Goal: Task Accomplishment & Management: Use online tool/utility

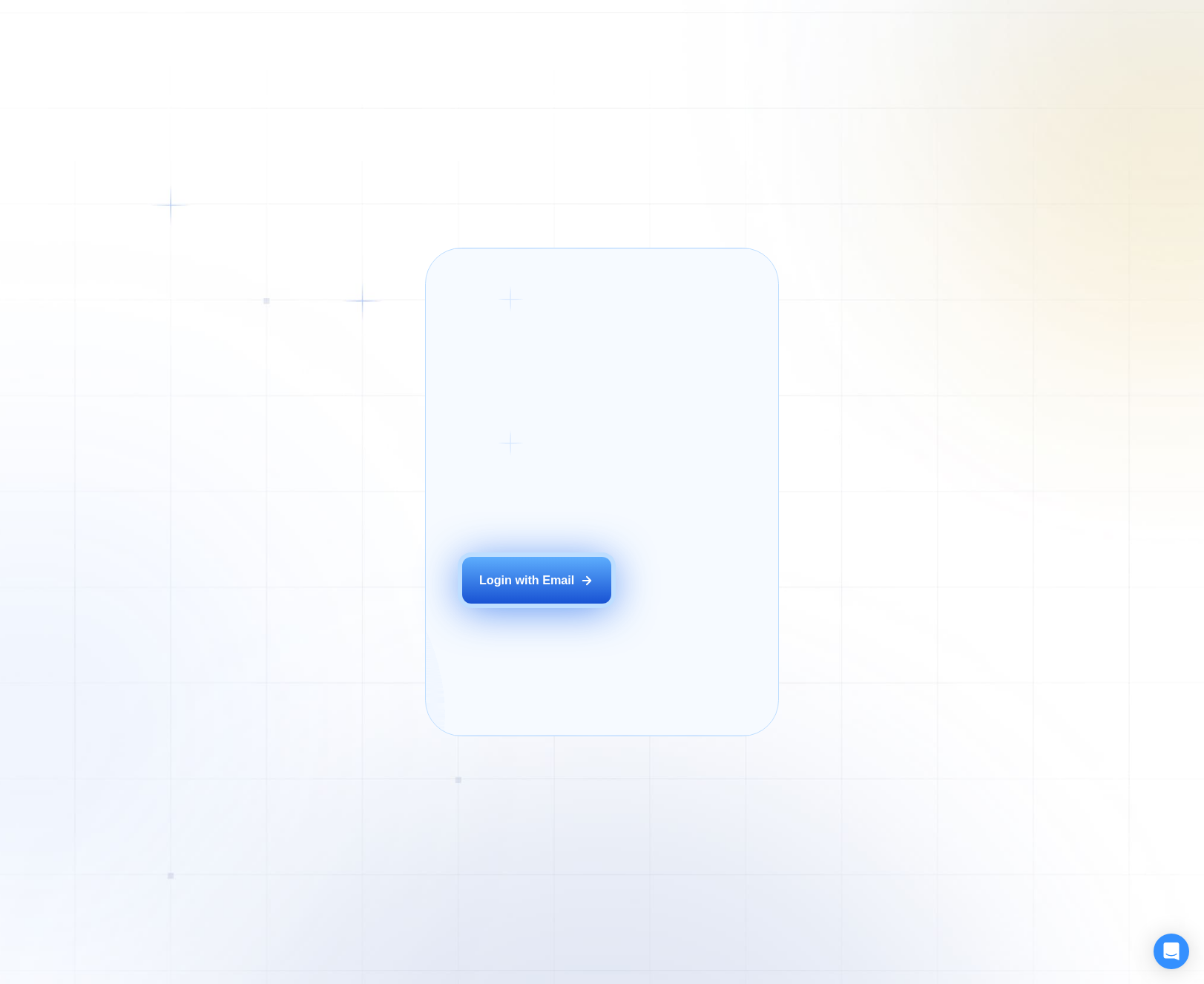
click at [583, 584] on icon at bounding box center [588, 581] width 8 height 8
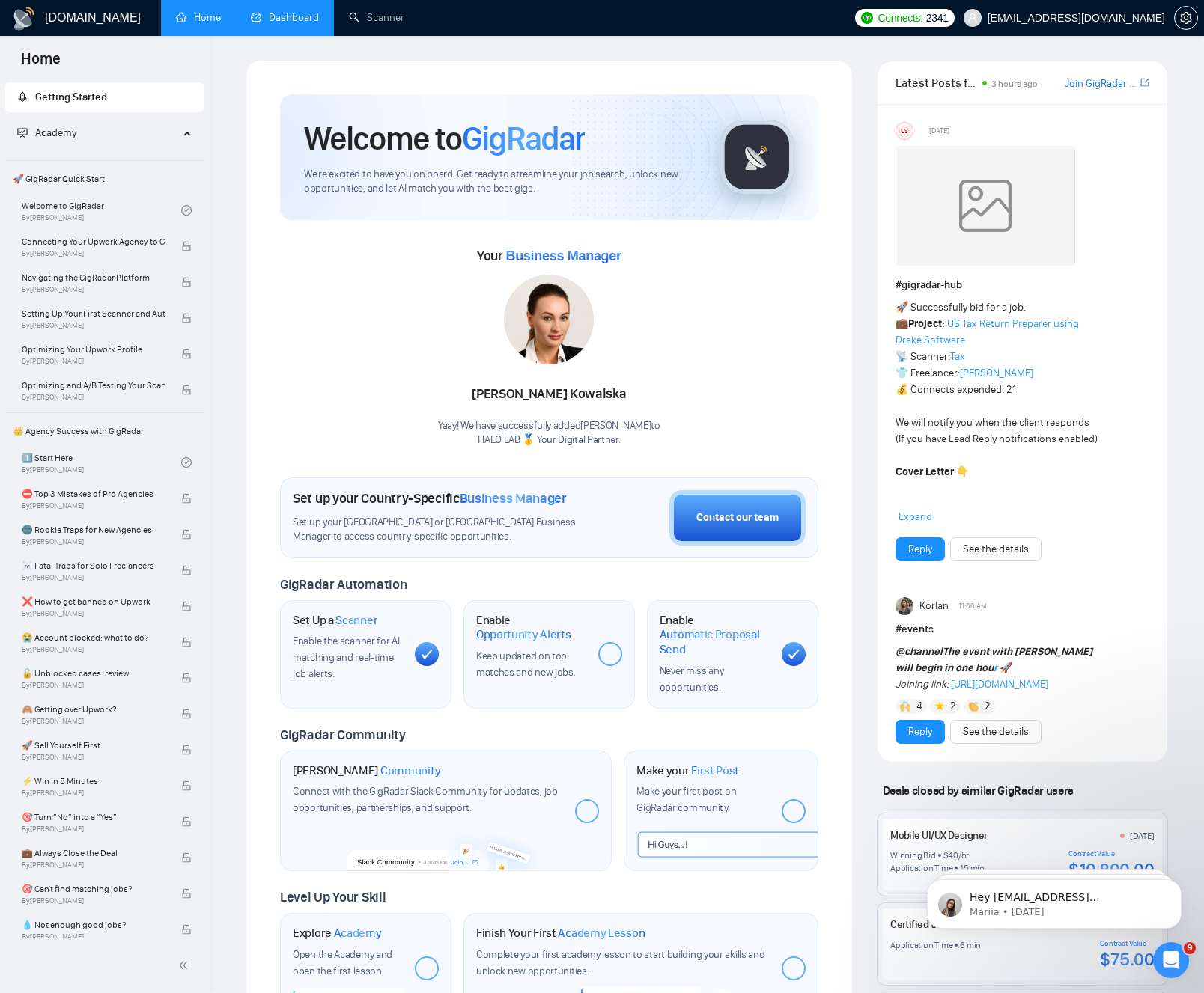
click at [251, 17] on link "Dashboard" at bounding box center [285, 17] width 68 height 13
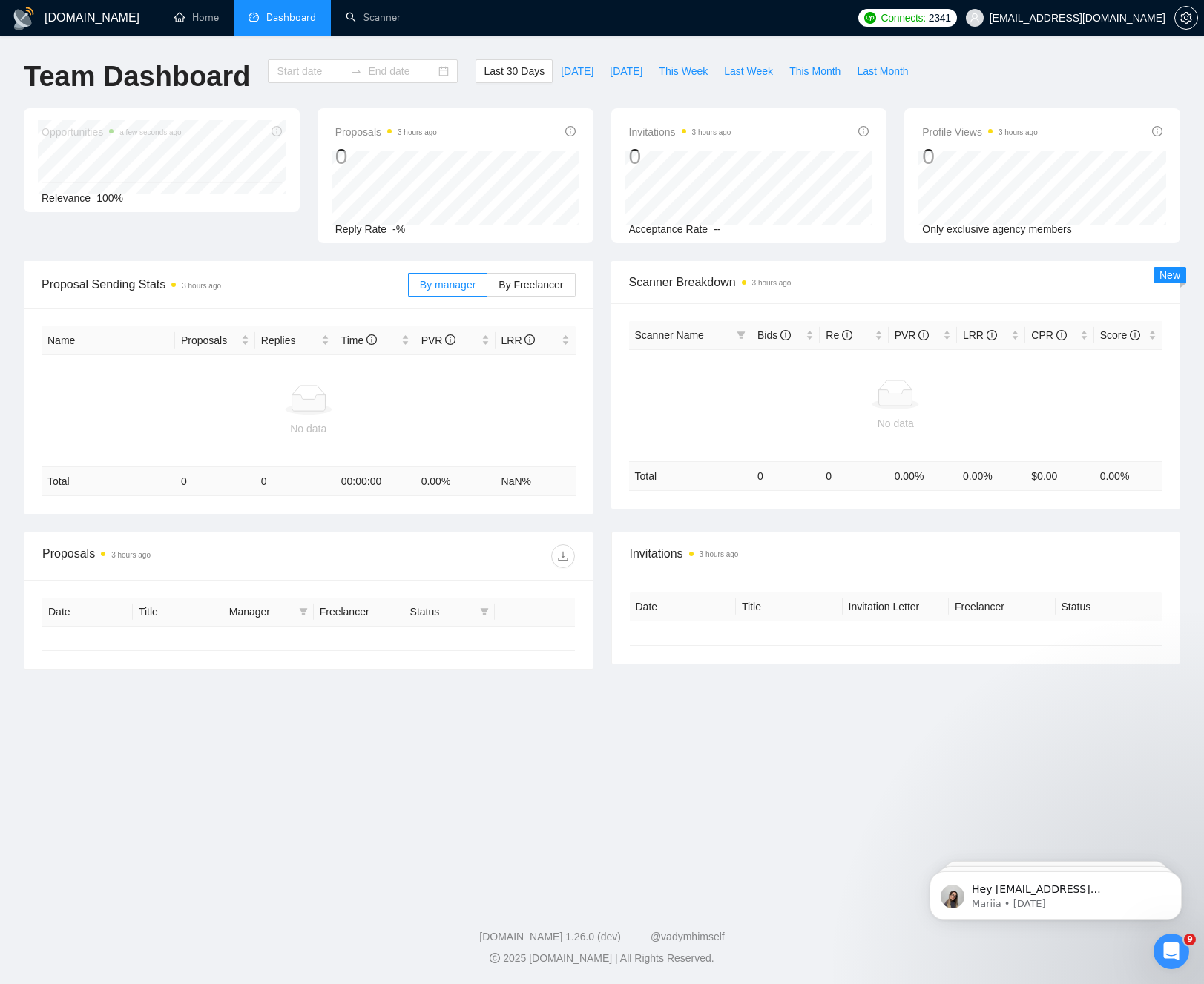
type input "2025-08-09"
type input "2025-09-08"
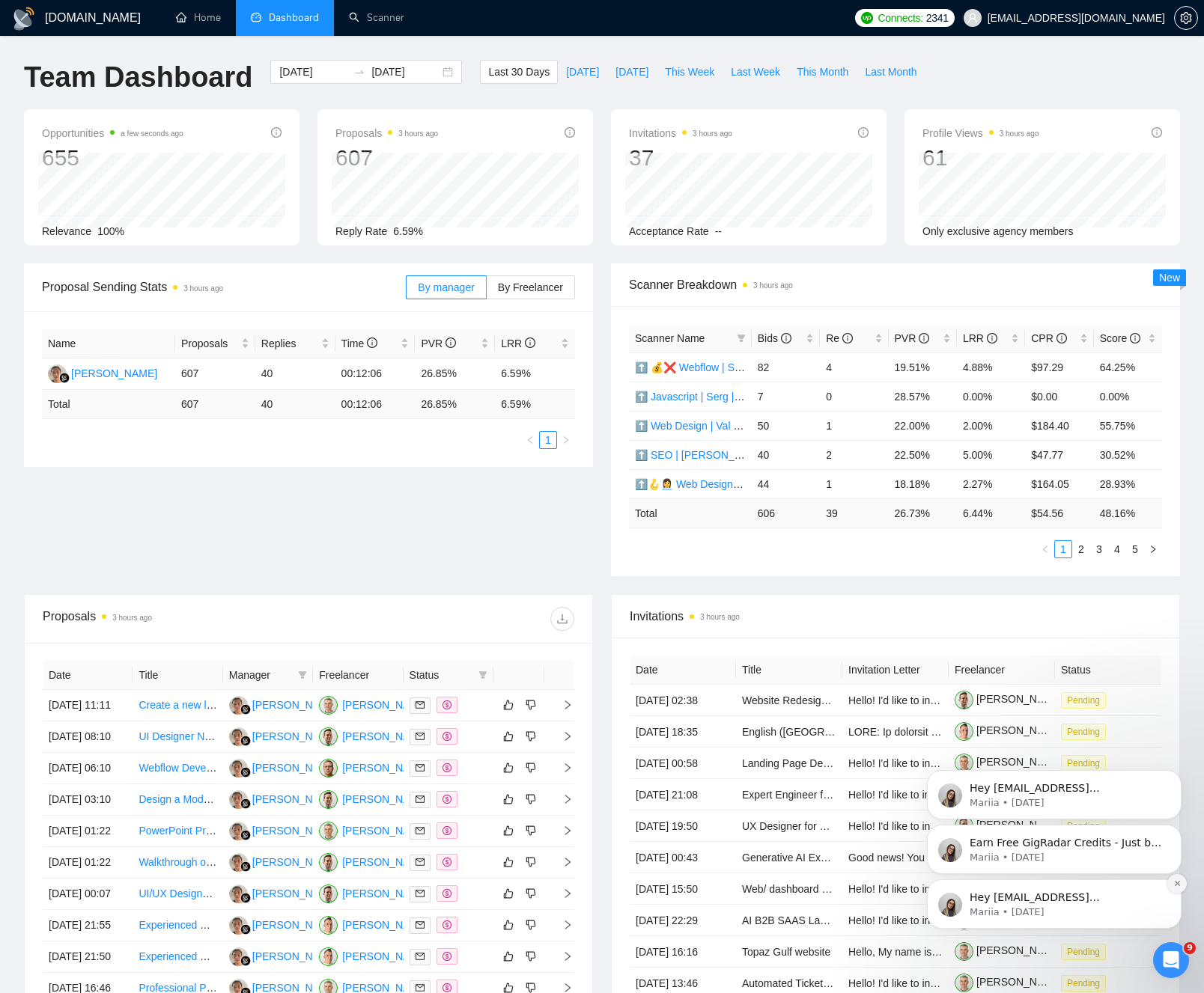
click at [1181, 883] on icon "Dismiss notification" at bounding box center [1177, 883] width 9 height 9
click at [1180, 885] on icon "Dismiss notification" at bounding box center [1177, 883] width 9 height 9
click at [1180, 887] on icon "Dismiss notification" at bounding box center [1177, 883] width 9 height 9
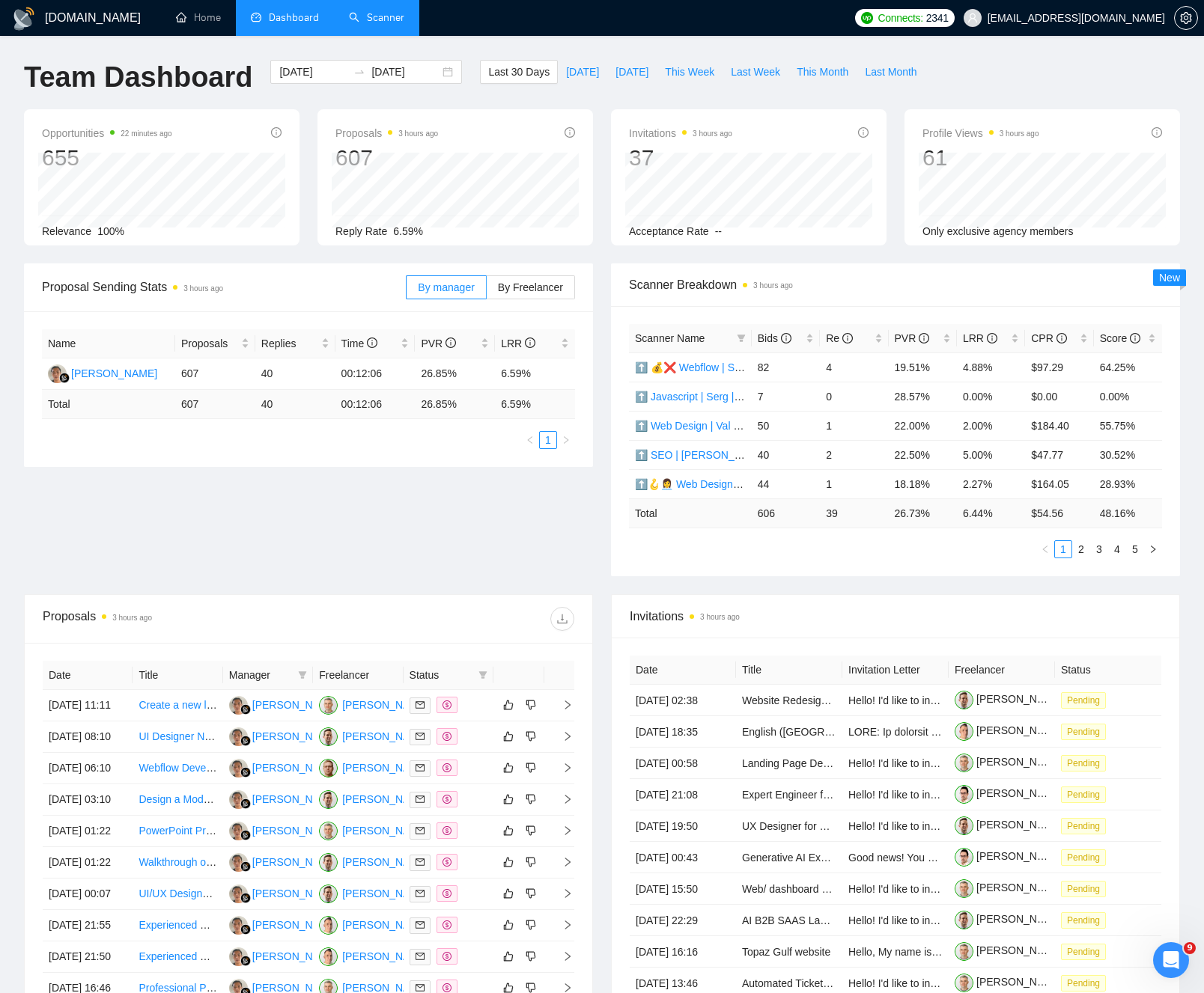
click at [400, 21] on link "Scanner" at bounding box center [376, 17] width 56 height 13
